Goal: Task Accomplishment & Management: Manage account settings

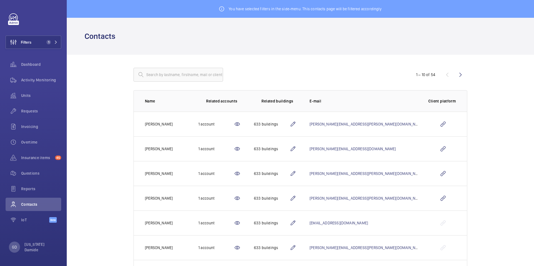
scroll to position [14, 0]
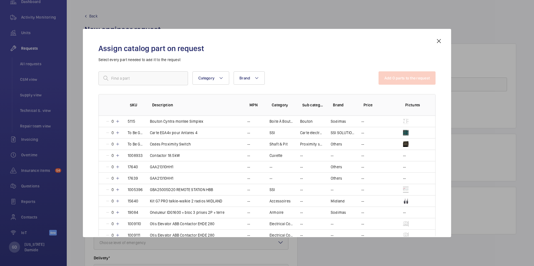
scroll to position [63, 0]
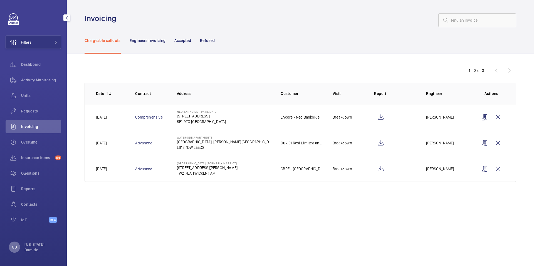
click at [15, 242] on div "GD" at bounding box center [14, 247] width 11 height 11
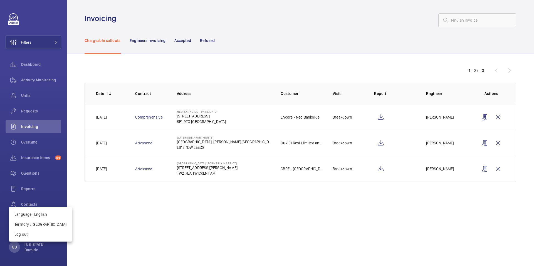
click at [15, 242] on div at bounding box center [267, 133] width 534 height 266
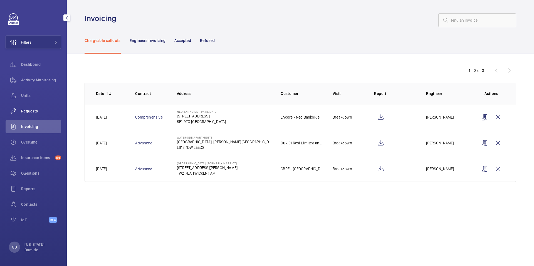
click at [30, 111] on span "Requests" at bounding box center [41, 111] width 40 height 6
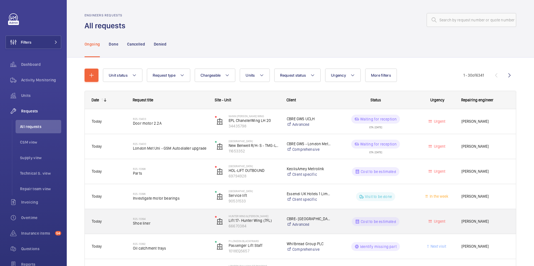
click at [148, 225] on span "Shoe liner" at bounding box center [170, 224] width 75 height 6
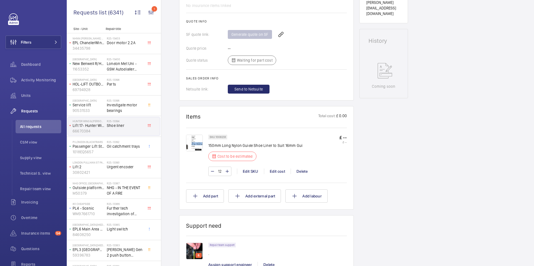
scroll to position [235, 0]
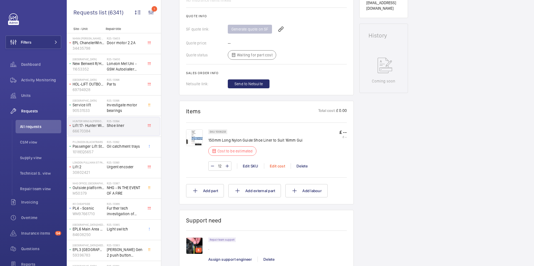
click at [279, 168] on div "Edit cost" at bounding box center [277, 166] width 27 height 6
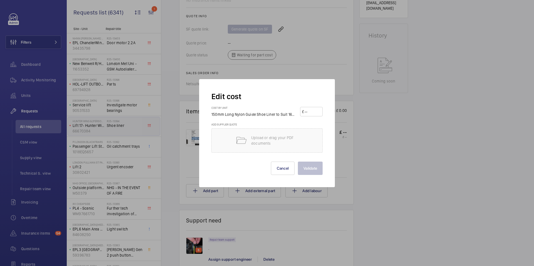
click at [358, 163] on div at bounding box center [267, 133] width 534 height 266
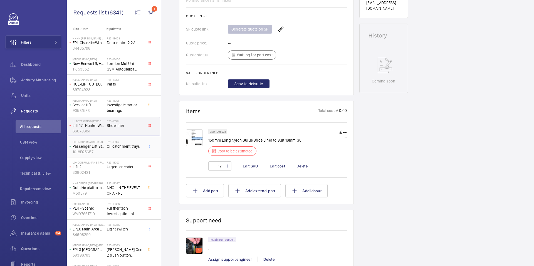
click at [110, 148] on span "Oil catchment trays" at bounding box center [125, 147] width 37 height 6
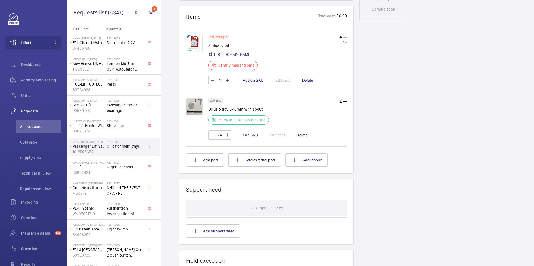
scroll to position [308, 0]
click at [275, 139] on div "24 Edit SKU Edit cost Delete" at bounding box center [277, 134] width 138 height 9
click at [281, 139] on div "24 Edit SKU Edit cost Delete" at bounding box center [277, 134] width 138 height 9
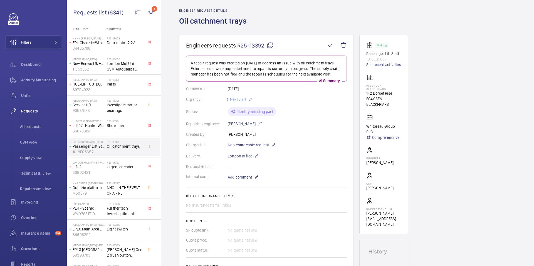
scroll to position [0, 0]
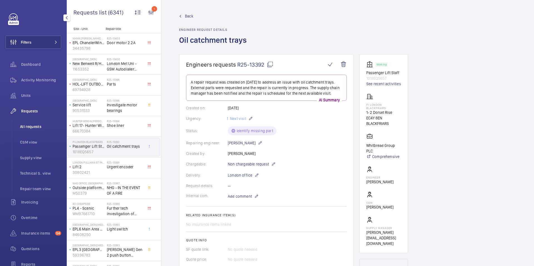
click at [35, 127] on span "All requests" at bounding box center [40, 127] width 41 height 6
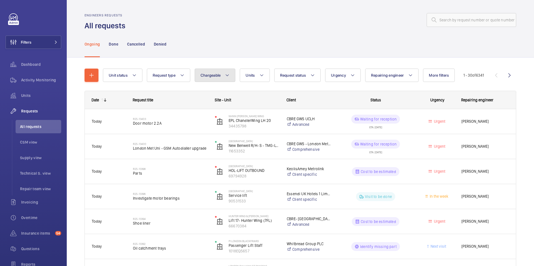
click at [220, 76] on span "Chargeable" at bounding box center [210, 75] width 20 height 4
click at [217, 93] on mat-radio-button "Chargeable" at bounding box center [247, 92] width 100 height 11
radio input "true"
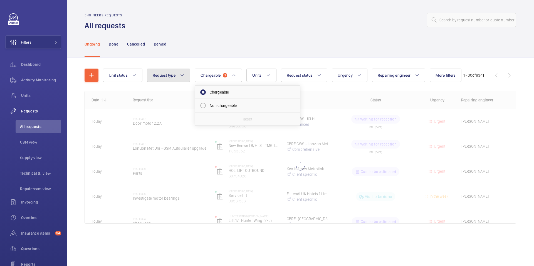
click at [187, 77] on button "Request type" at bounding box center [168, 75] width 43 height 13
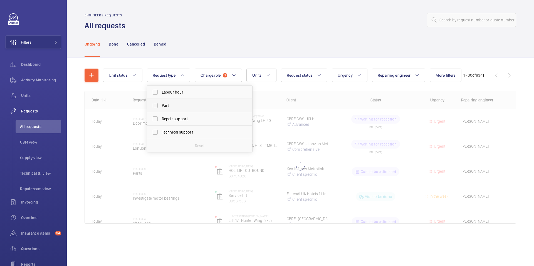
click at [173, 104] on span "Part" at bounding box center [200, 106] width 76 height 6
click at [161, 104] on input "Part" at bounding box center [155, 105] width 11 height 11
checkbox input "true"
click at [245, 49] on div "Ongoing Done Cancelled Denied" at bounding box center [300, 44] width 431 height 26
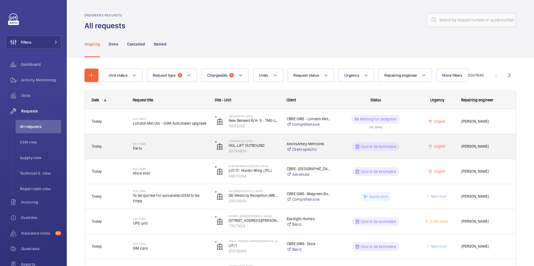
click at [168, 152] on div "R25-13398 Parts" at bounding box center [170, 147] width 75 height 16
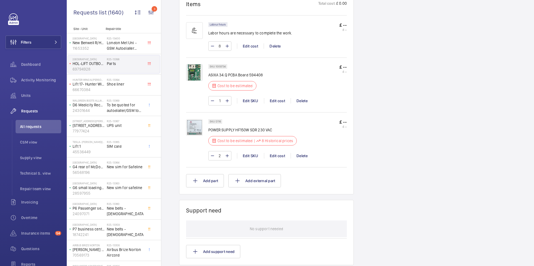
scroll to position [338, 0]
click at [280, 157] on div "Edit cost" at bounding box center [277, 155] width 27 height 6
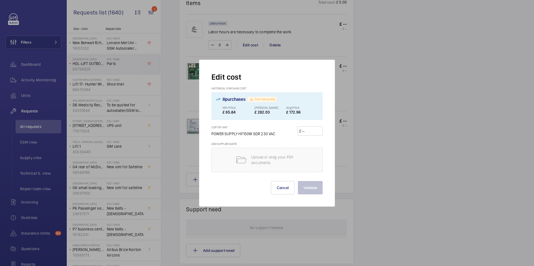
click at [368, 146] on div at bounding box center [267, 133] width 534 height 266
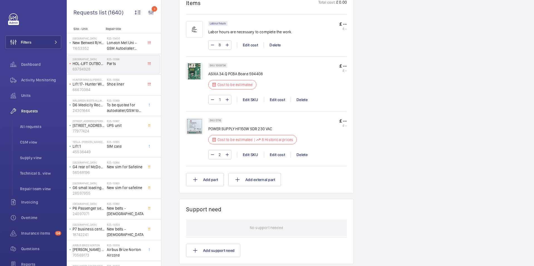
click at [365, 145] on div "Stopped HOL-LIFT OUTBOUND 69794928 See recent activities Hollinwood Railway Sta…" at bounding box center [383, 58] width 49 height 684
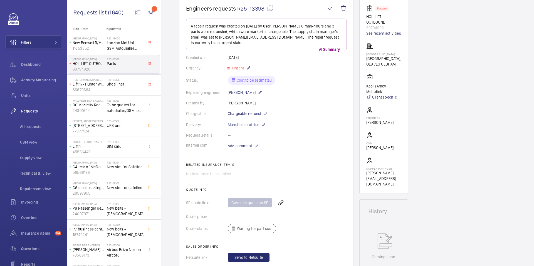
scroll to position [62, 0]
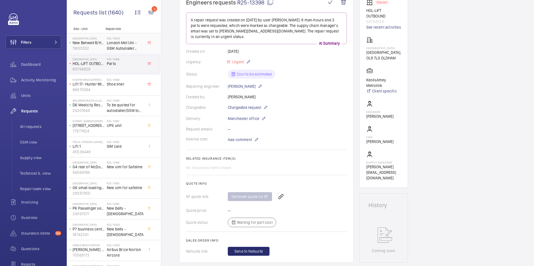
click at [135, 49] on span "London Met Uni - GSM Autodialler upgrade" at bounding box center [125, 45] width 37 height 11
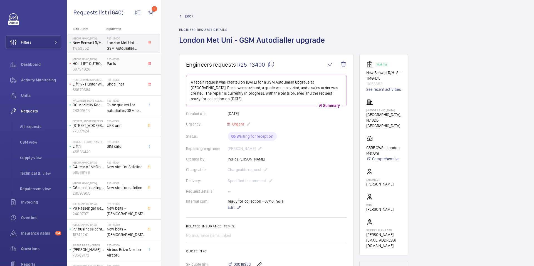
click at [133, 68] on div "R25-13398 Parts" at bounding box center [125, 66] width 37 height 16
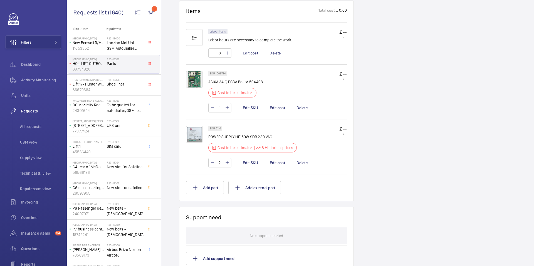
scroll to position [337, 0]
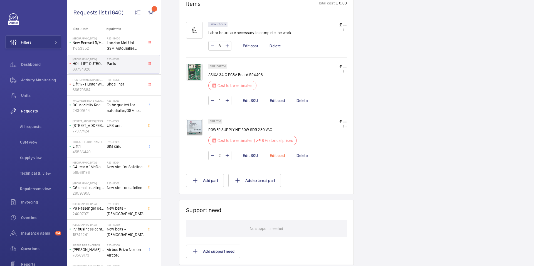
click at [280, 157] on div "Edit cost" at bounding box center [277, 156] width 27 height 6
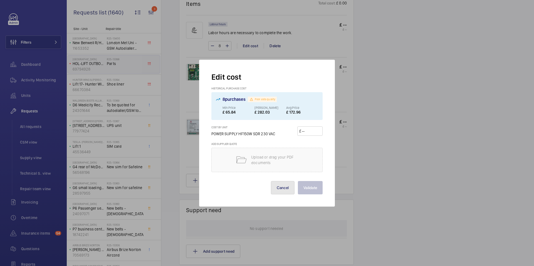
click at [287, 193] on button "Cancel" at bounding box center [283, 187] width 24 height 13
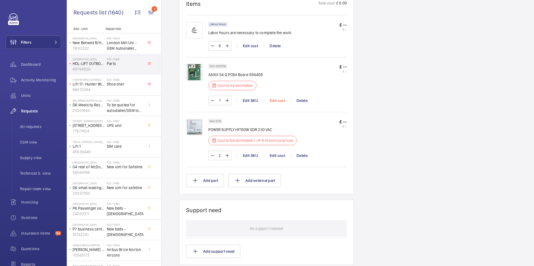
click at [276, 100] on div "Edit cost" at bounding box center [277, 101] width 27 height 6
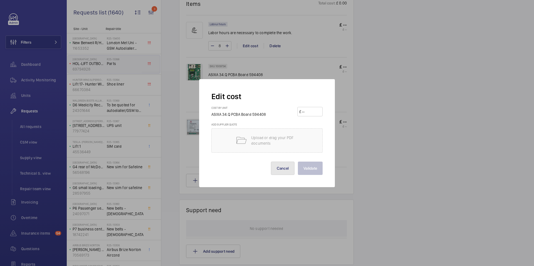
click at [283, 166] on button "Cancel" at bounding box center [283, 168] width 24 height 13
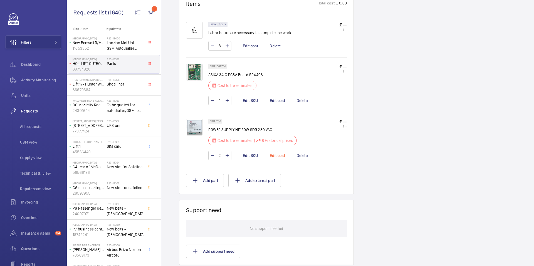
click at [277, 158] on div "Edit cost" at bounding box center [277, 156] width 27 height 6
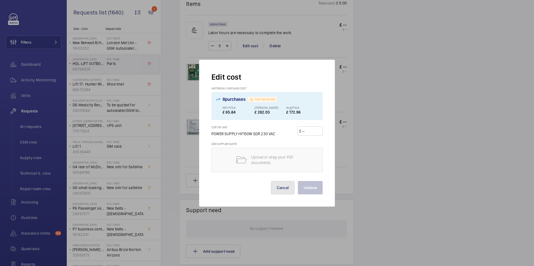
click at [286, 188] on button "Cancel" at bounding box center [283, 187] width 24 height 13
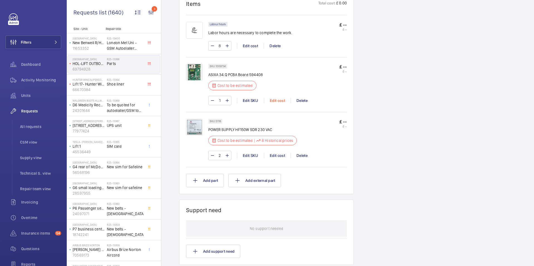
click at [279, 101] on div "Edit cost" at bounding box center [277, 101] width 27 height 6
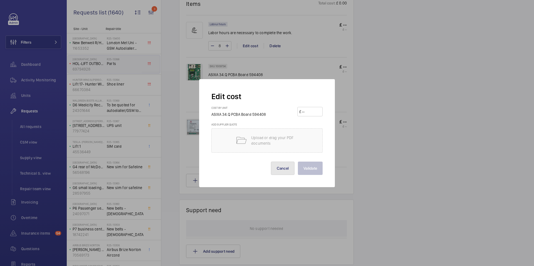
click at [281, 170] on button "Cancel" at bounding box center [283, 168] width 24 height 13
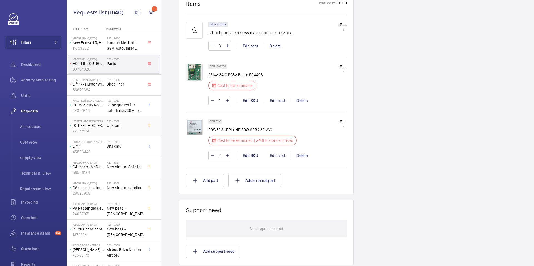
click at [124, 125] on span "UPS unit" at bounding box center [125, 126] width 37 height 6
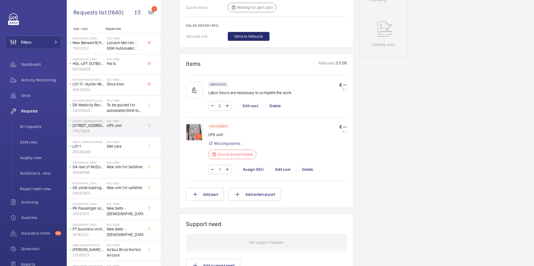
scroll to position [280, 0]
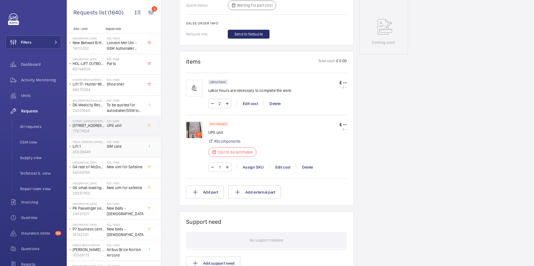
click at [115, 150] on div "R25-13365 SIM card" at bounding box center [125, 148] width 37 height 16
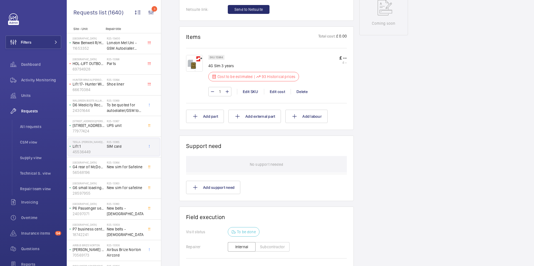
scroll to position [272, 0]
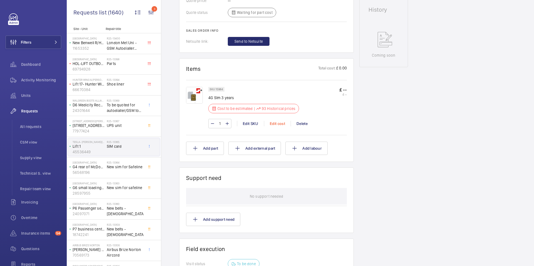
click at [277, 121] on div "Edit cost" at bounding box center [277, 124] width 27 height 6
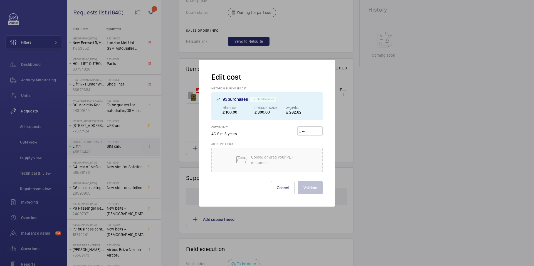
click at [341, 125] on div at bounding box center [267, 133] width 534 height 266
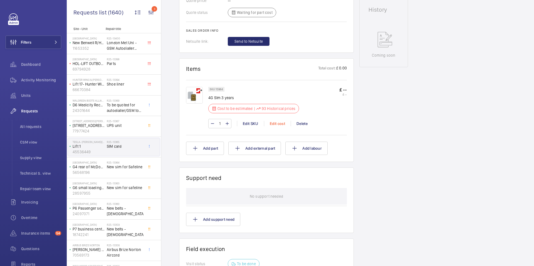
click at [279, 121] on div "Edit cost" at bounding box center [277, 124] width 27 height 6
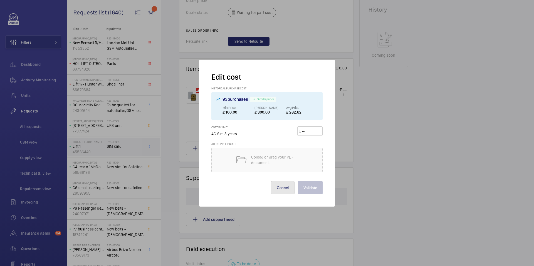
click at [282, 189] on button "Cancel" at bounding box center [283, 187] width 24 height 13
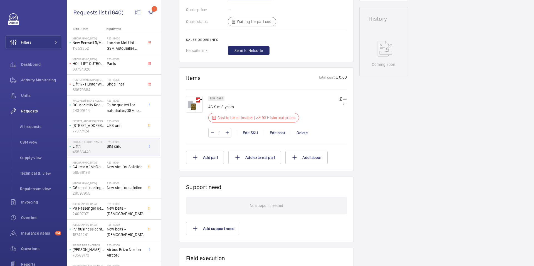
scroll to position [281, 0]
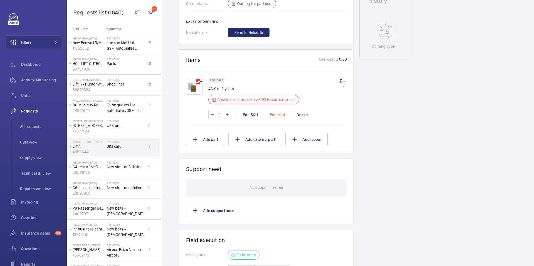
click at [278, 112] on div "Edit cost" at bounding box center [277, 115] width 27 height 6
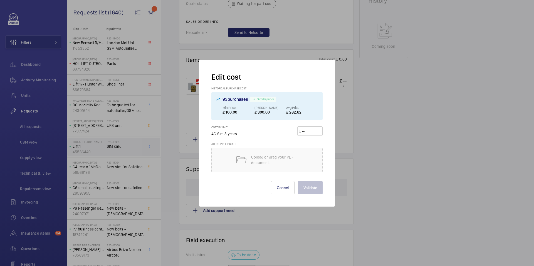
click at [371, 138] on div at bounding box center [267, 133] width 534 height 266
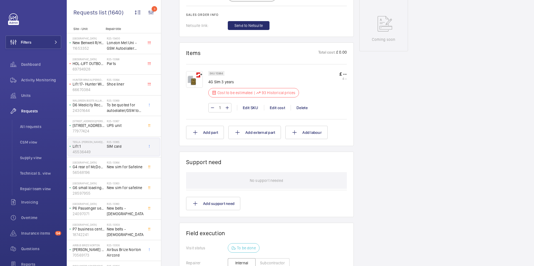
scroll to position [290, 0]
click at [367, 177] on div "Working Lift 1 45536449 See recent activities Tesla- MK Merton Drive Tesla Serv…" at bounding box center [383, 58] width 49 height 587
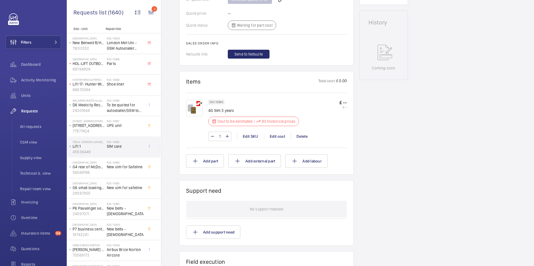
scroll to position [246, 0]
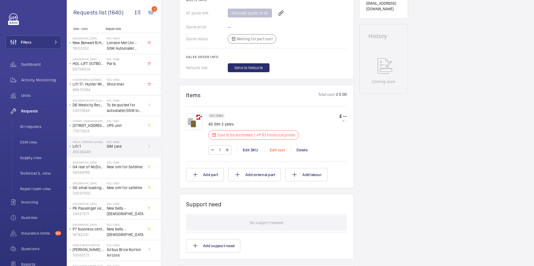
click at [279, 147] on div "Edit cost" at bounding box center [277, 150] width 27 height 6
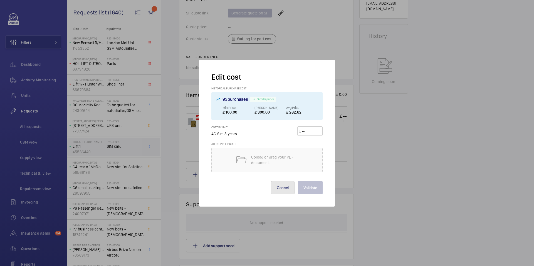
click at [286, 187] on button "Cancel" at bounding box center [283, 187] width 24 height 13
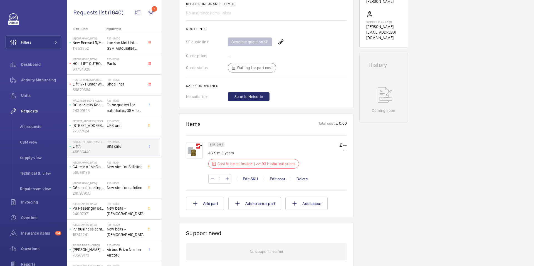
scroll to position [203, 0]
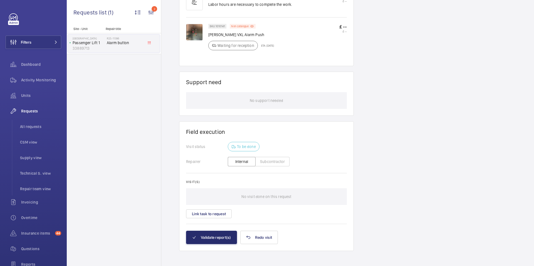
scroll to position [351, 0]
